Goal: Task Accomplishment & Management: Manage account settings

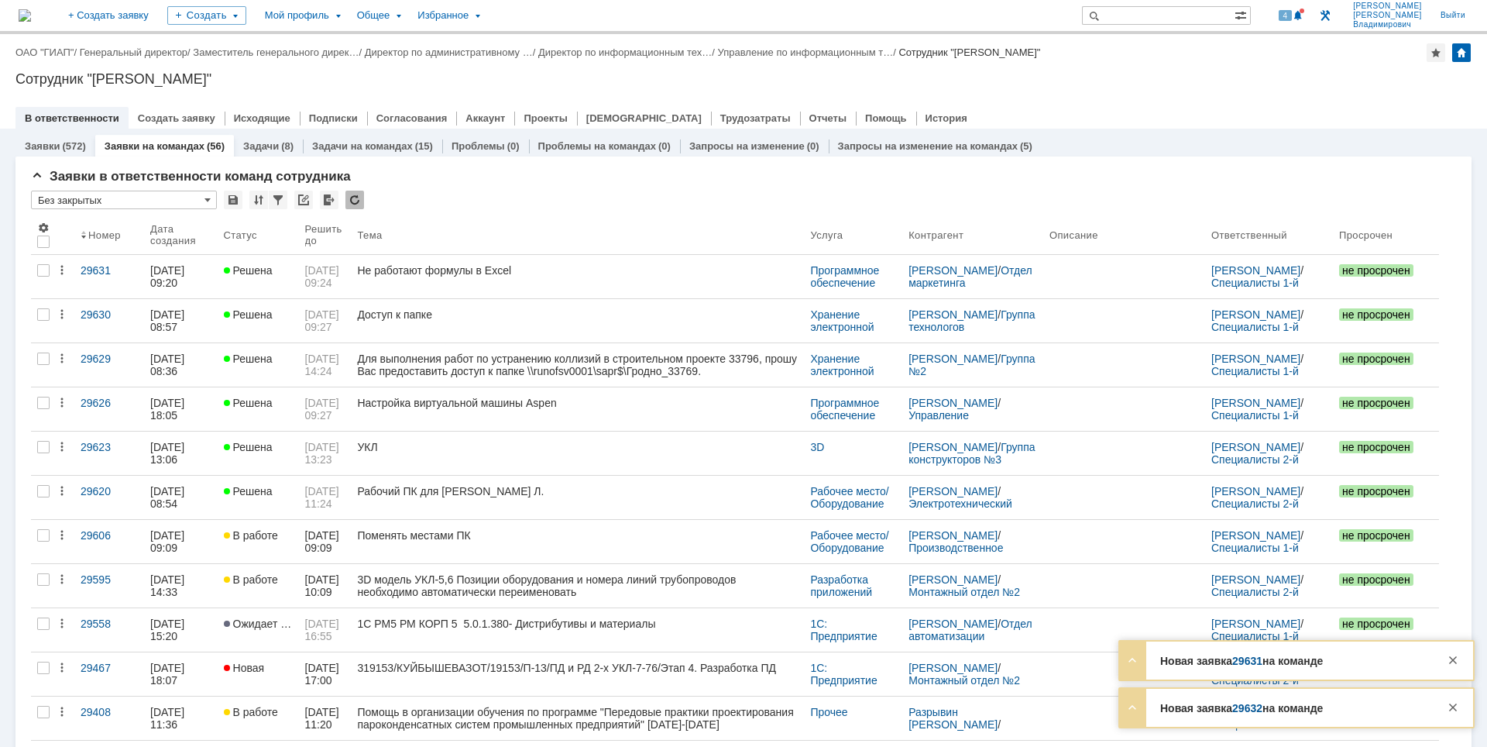
click at [31, 9] on img at bounding box center [25, 15] width 12 height 12
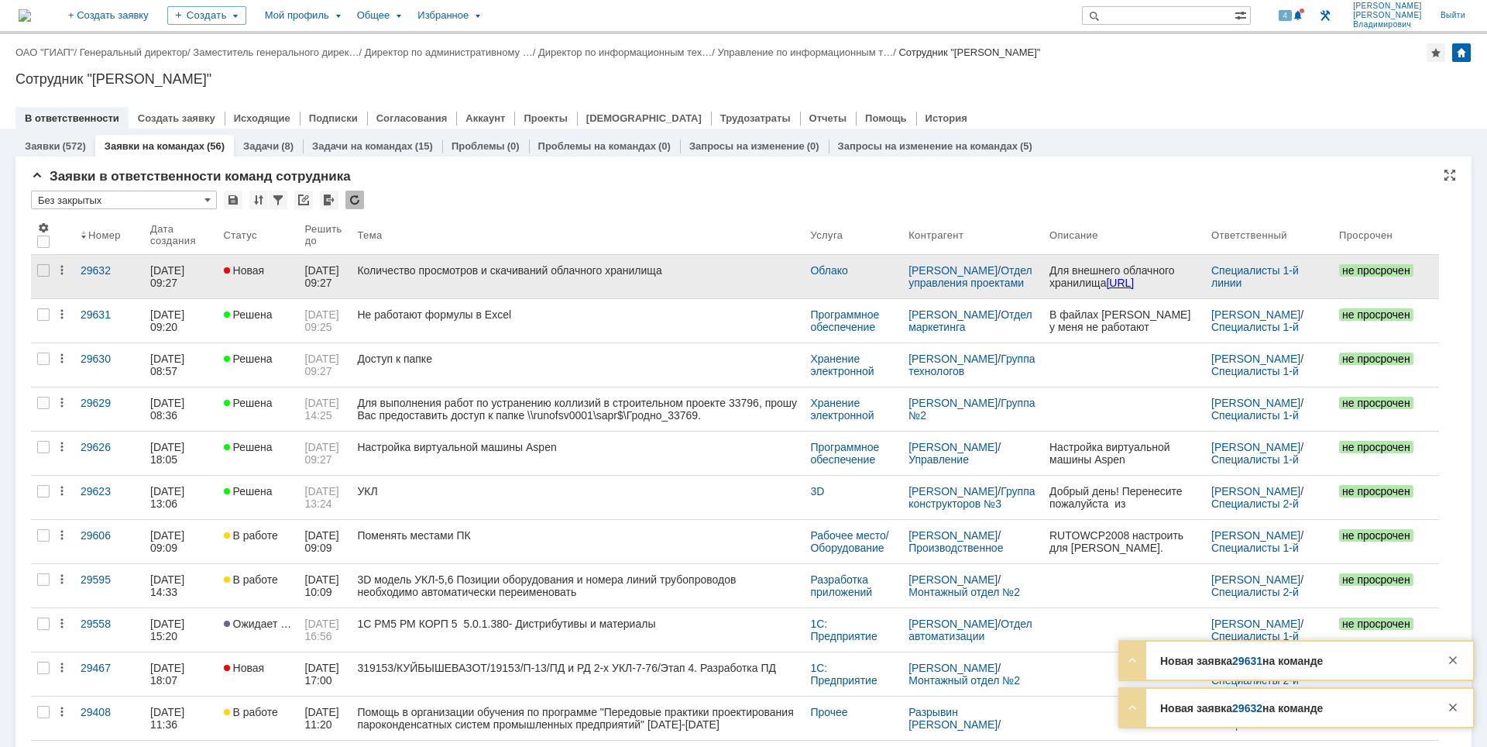
click at [666, 274] on div "Количество просмотров и скачиваний облачного хранилища" at bounding box center [577, 270] width 441 height 12
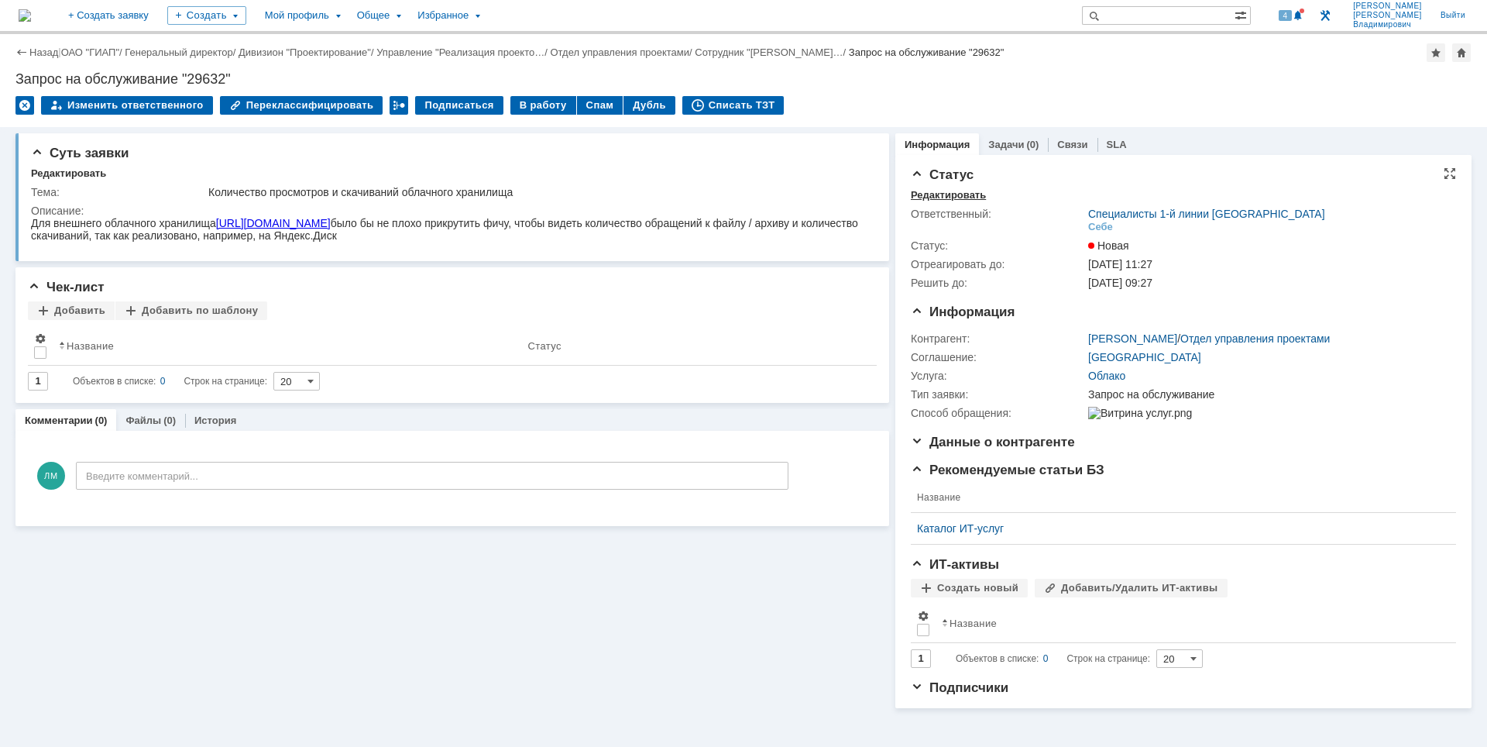
click at [937, 196] on div "Редактировать" at bounding box center [948, 195] width 75 height 12
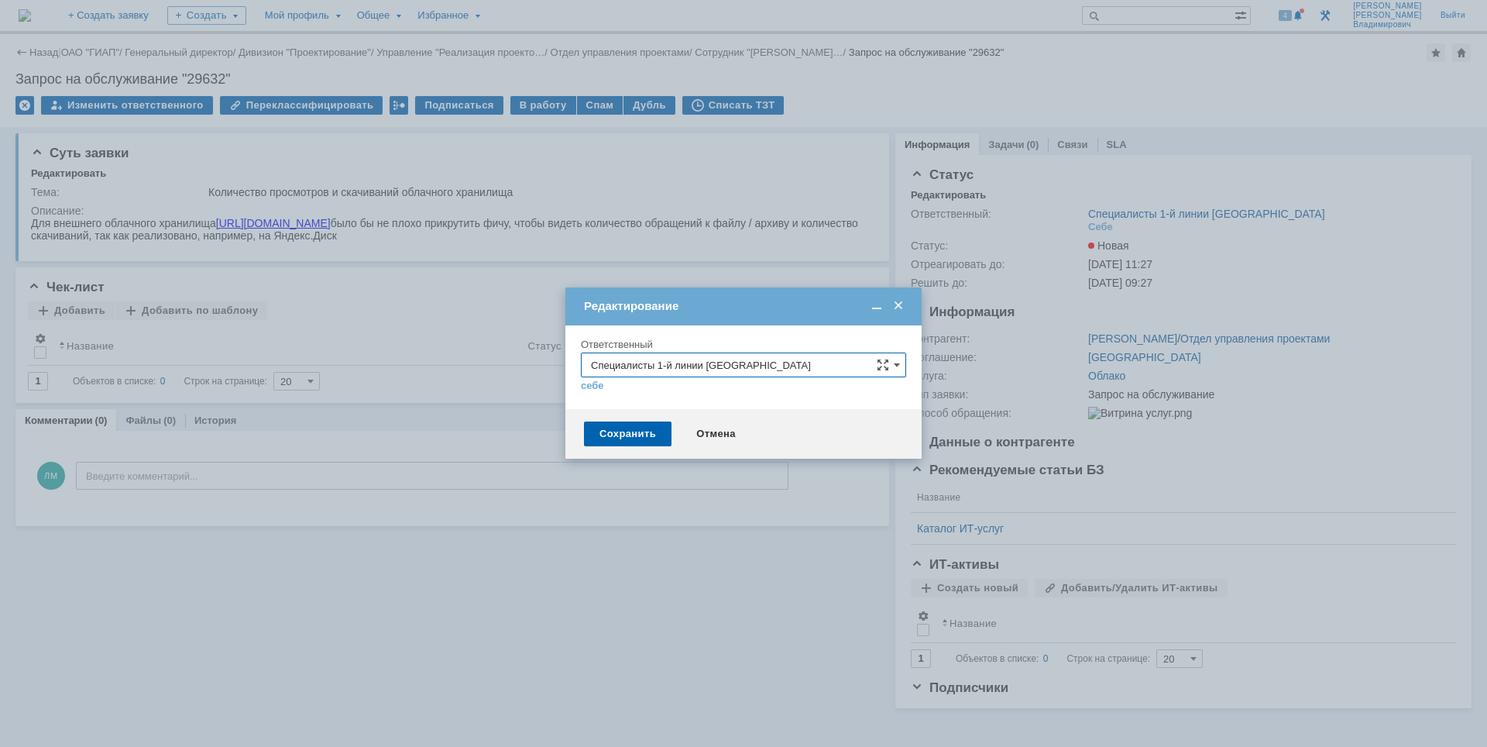
click at [853, 370] on input "Специалисты 1-й линии [GEOGRAPHIC_DATA]" at bounding box center [743, 365] width 325 height 25
click at [796, 442] on span "Специалисты 1-й линии [GEOGRAPHIC_DATA]" at bounding box center [743, 438] width 305 height 12
click at [614, 421] on div "Сохранить" at bounding box center [628, 433] width 88 height 25
type input "Специалисты 1-й линии [GEOGRAPHIC_DATA]"
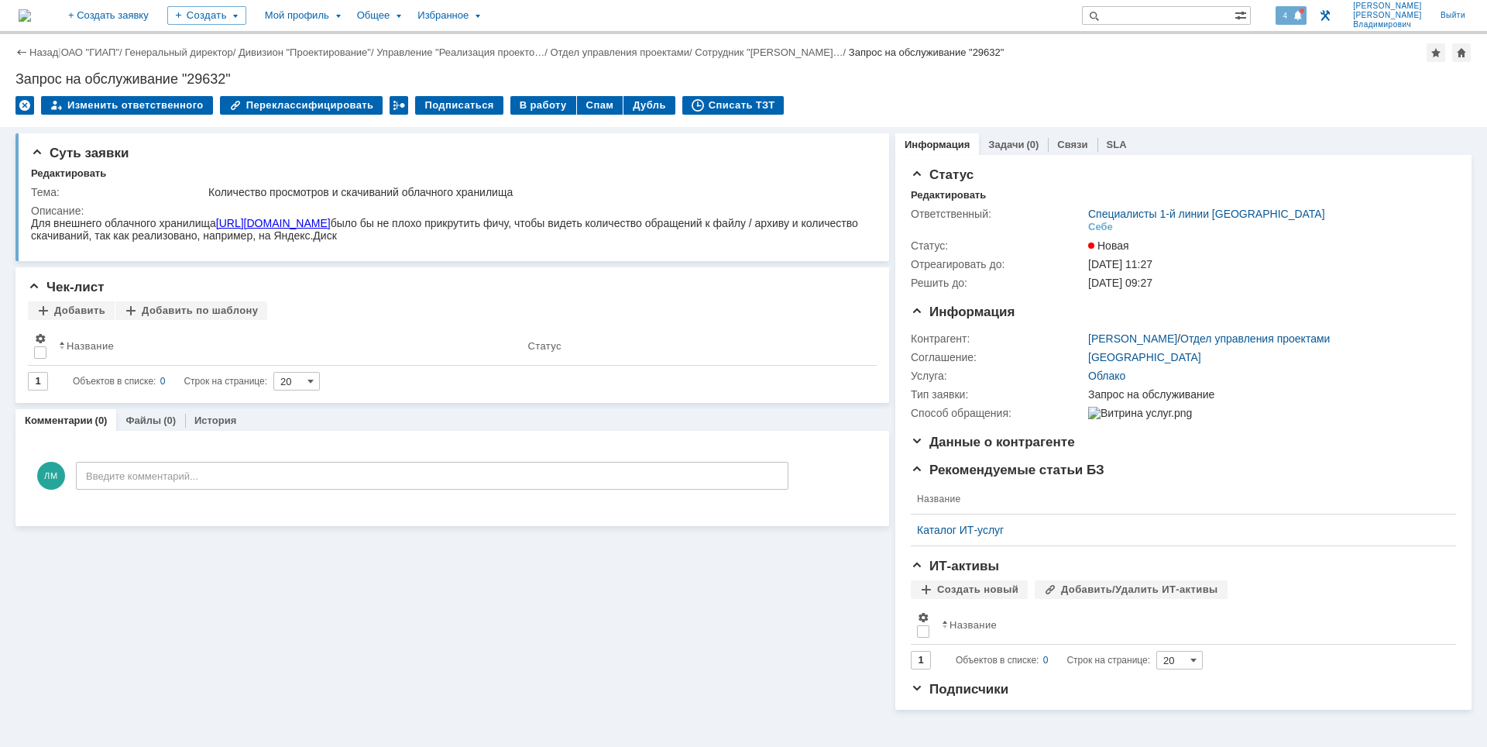
click at [1306, 9] on div "4" at bounding box center [1292, 15] width 32 height 19
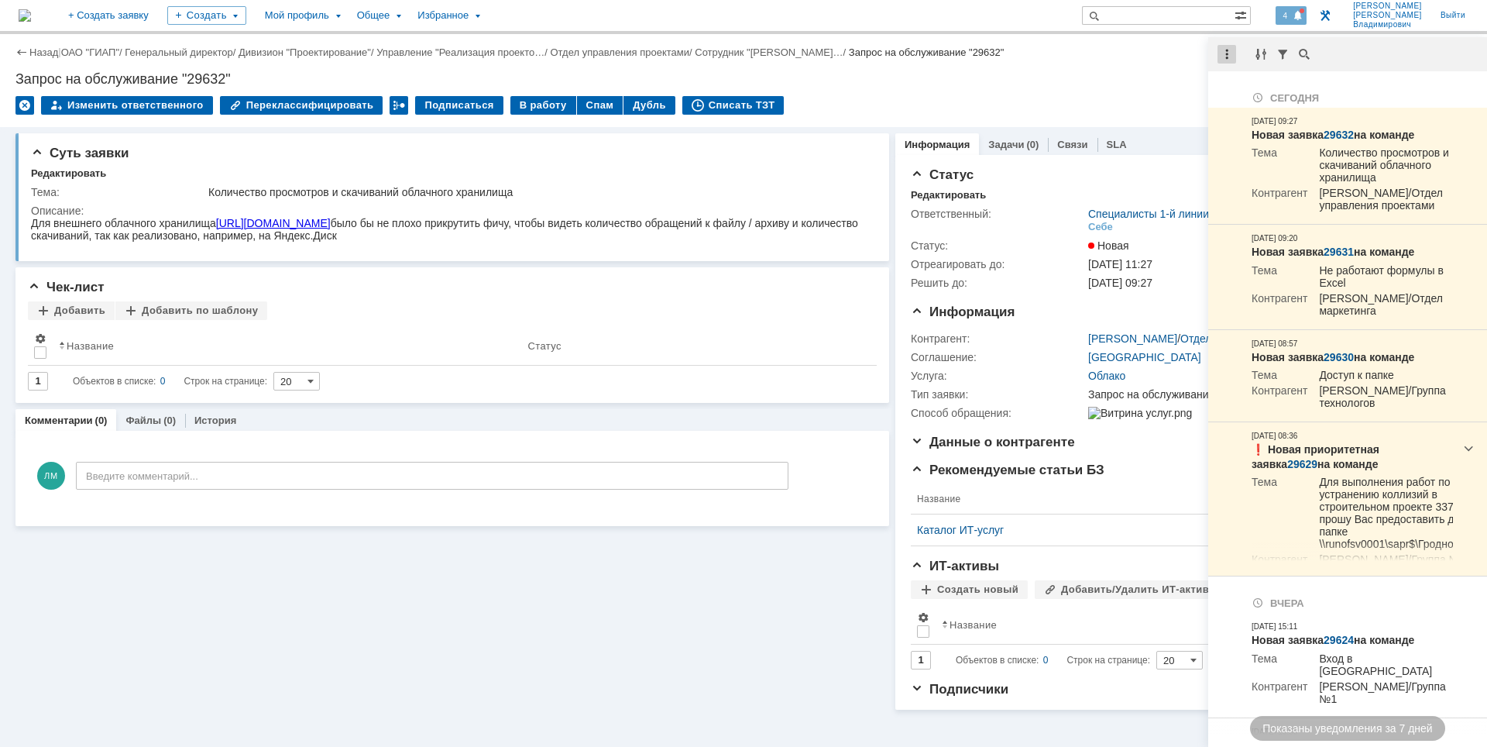
click at [1234, 62] on div at bounding box center [1227, 54] width 19 height 19
drag, startPoint x: 1238, startPoint y: 96, endPoint x: 1088, endPoint y: 60, distance: 154.5
click at [1239, 96] on div "Отметить уведомления прочитанными" at bounding box center [1334, 93] width 208 height 11
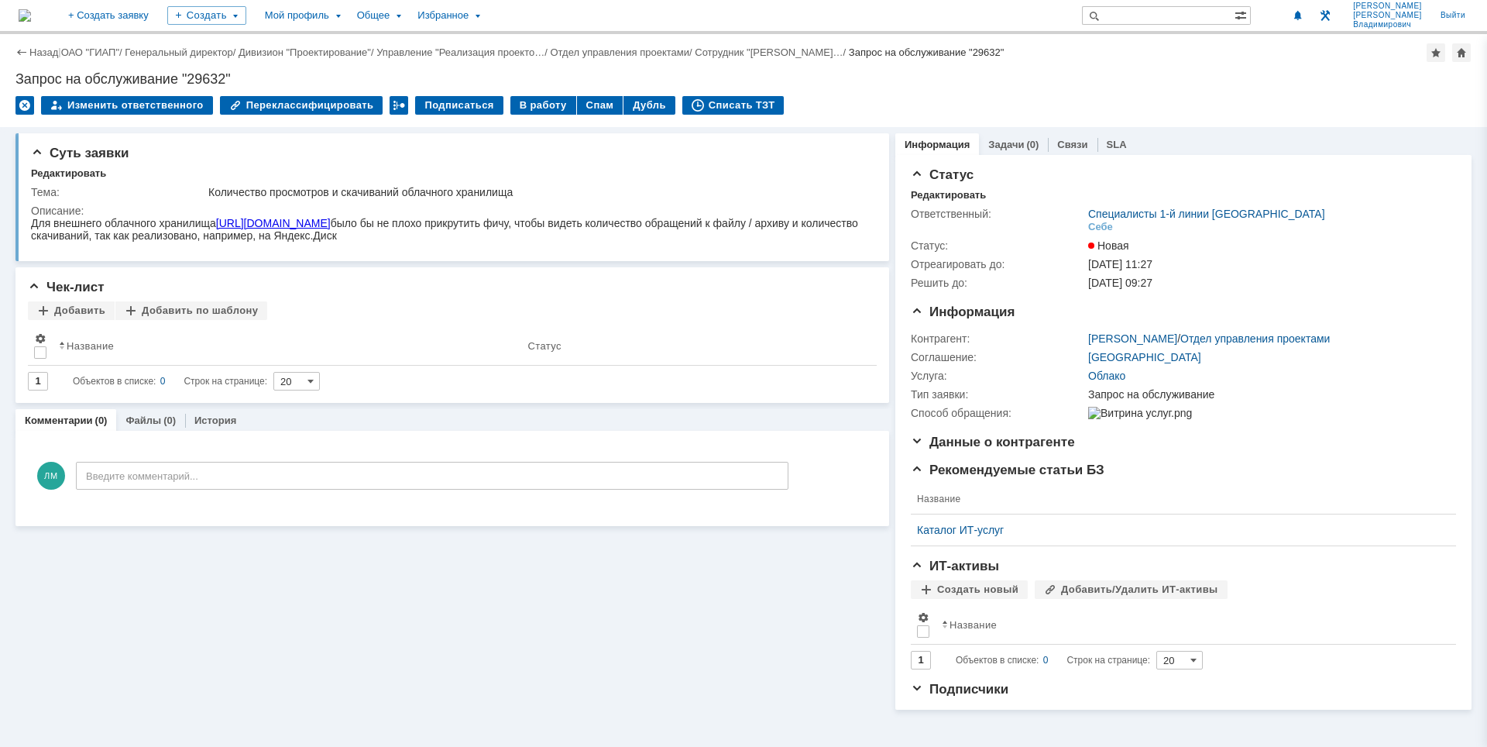
click at [1088, 60] on div "Назад | ОАО "ГИАП" / Генеральный директор / Дивизион "Проектирование" / Управле…" at bounding box center [743, 52] width 1457 height 19
click at [31, 9] on img at bounding box center [25, 15] width 12 height 12
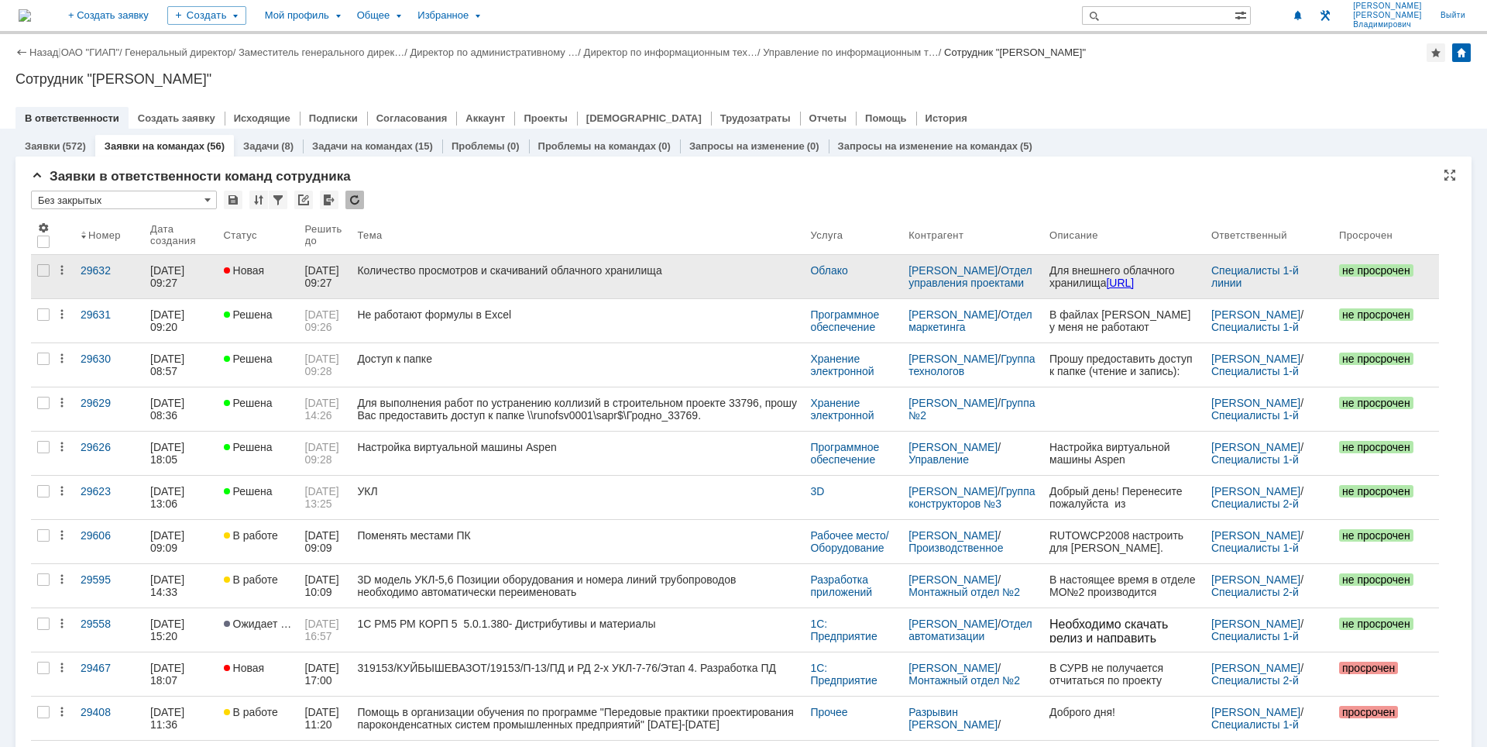
click at [564, 260] on link "Количество просмотров и скачиваний облачного хранилища" at bounding box center [577, 276] width 453 height 43
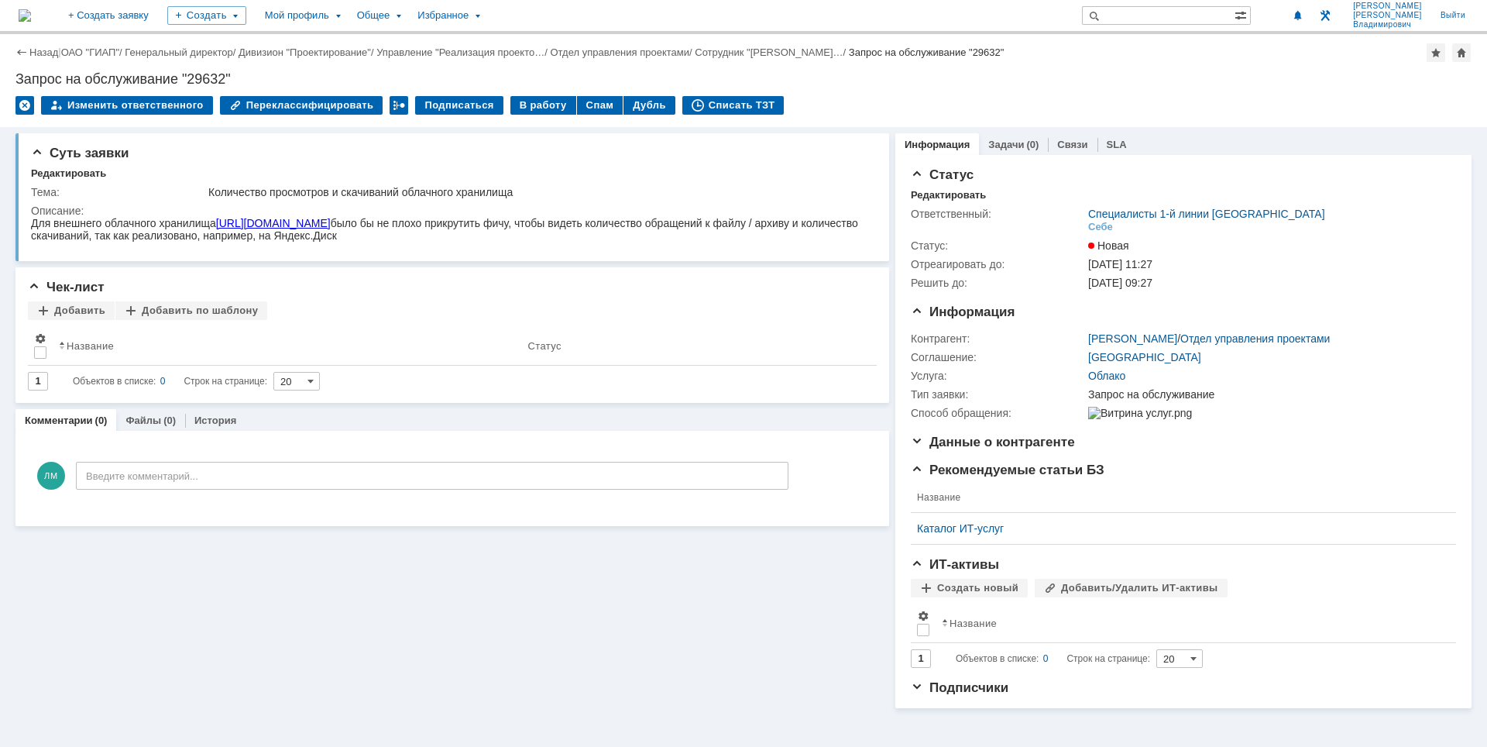
click at [31, 22] on img at bounding box center [25, 15] width 12 height 12
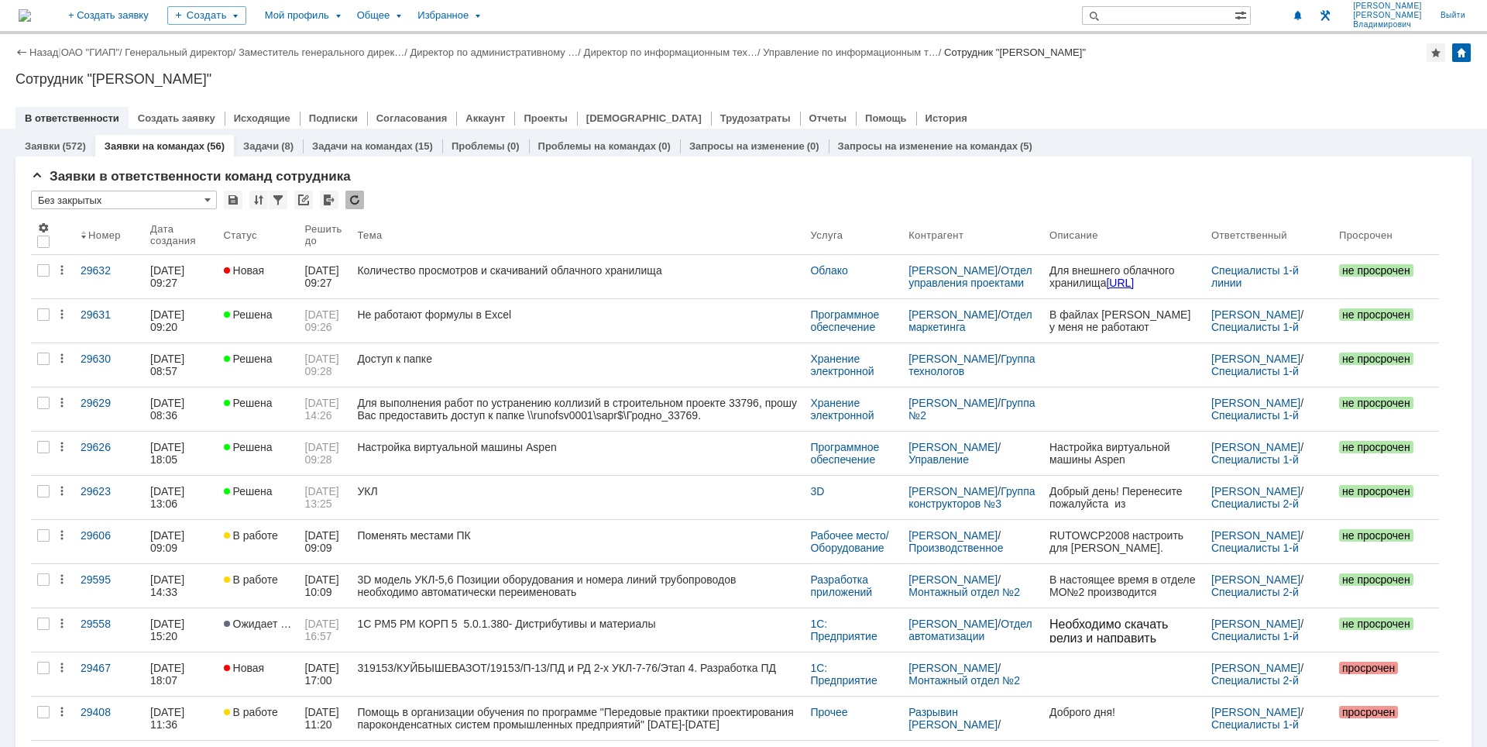
click at [1299, 26] on div at bounding box center [1283, 15] width 46 height 31
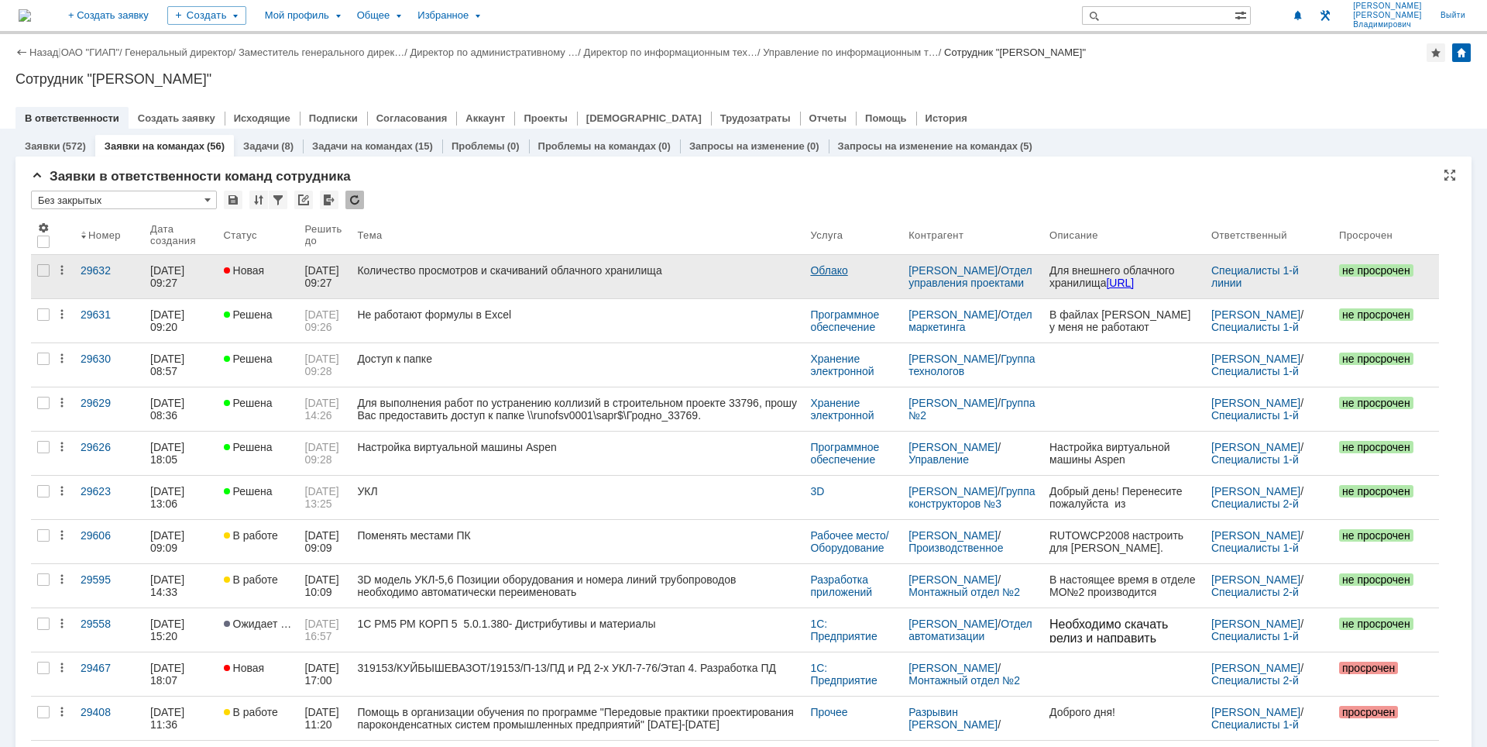
drag, startPoint x: 1260, startPoint y: 69, endPoint x: 827, endPoint y: 272, distance: 478.3
click at [1260, 70] on div "Назад | ОАО "ГИАП" / Генеральный директор / Заместитель генерального дирек… / Д…" at bounding box center [743, 81] width 1487 height 95
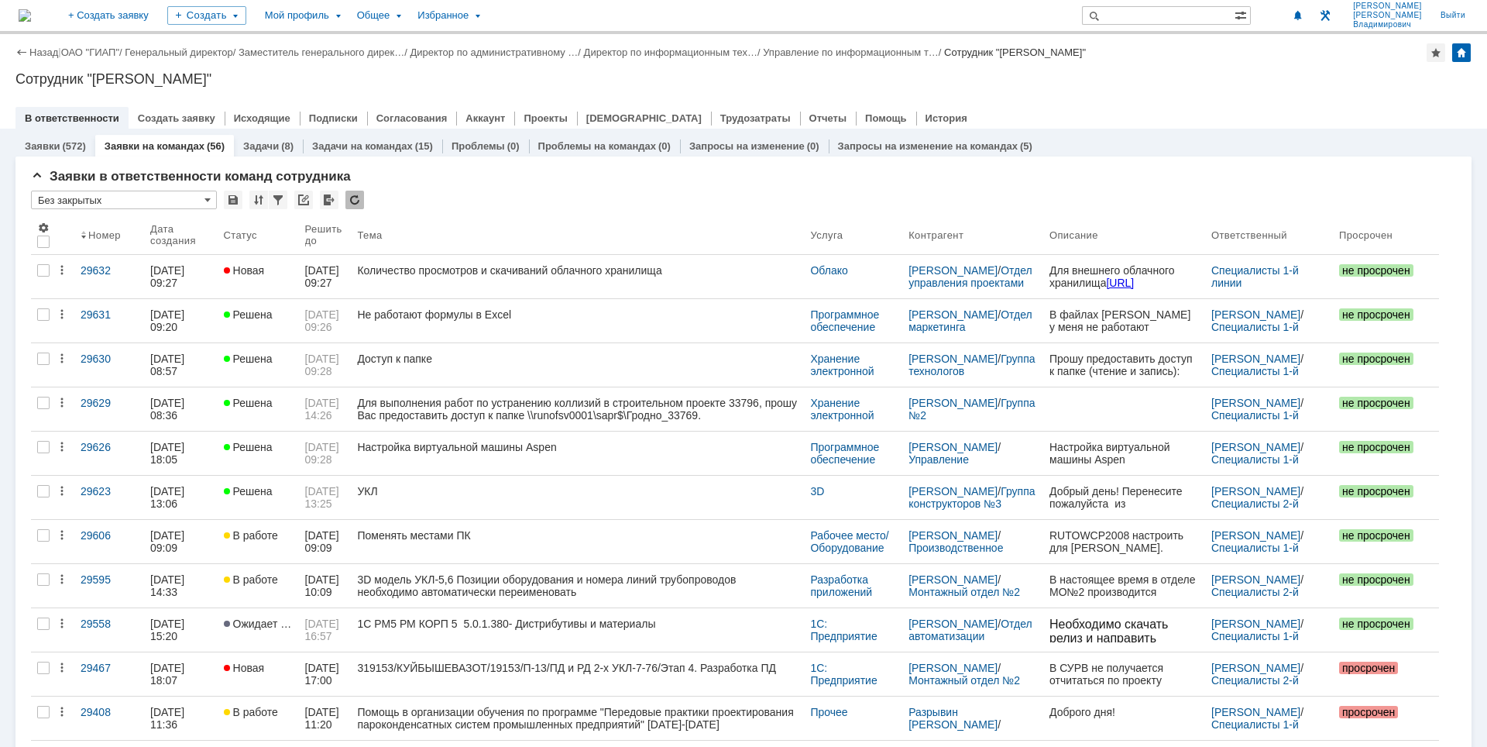
click at [1109, 95] on div "Назад | ОАО "ГИАП" / Генеральный директор / Заместитель генерального дирек… / Д…" at bounding box center [743, 81] width 1487 height 95
